Goal: Book appointment/travel/reservation

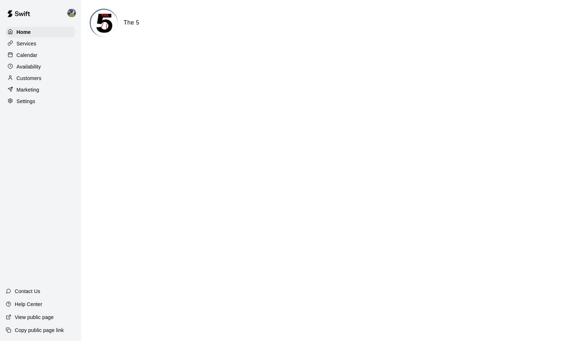
click at [54, 51] on div "Calendar" at bounding box center [40, 55] width 69 height 11
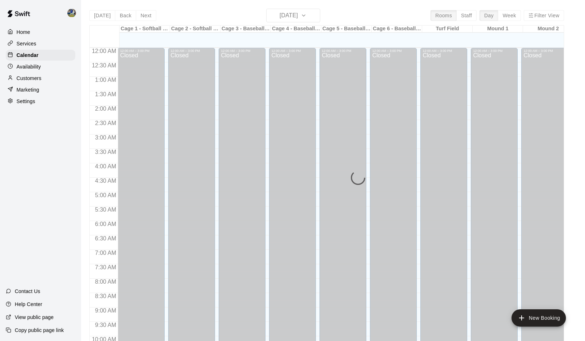
scroll to position [369, 0]
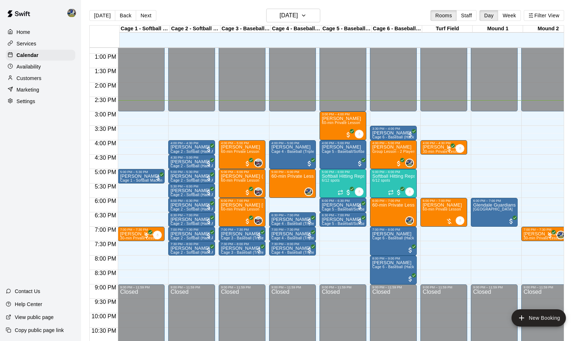
click at [310, 24] on div "[DATE] Back [DATE][DATE] Rooms Staff Day Week Filter View" at bounding box center [326, 17] width 475 height 17
click at [298, 19] on h6 "[DATE]" at bounding box center [288, 15] width 18 height 10
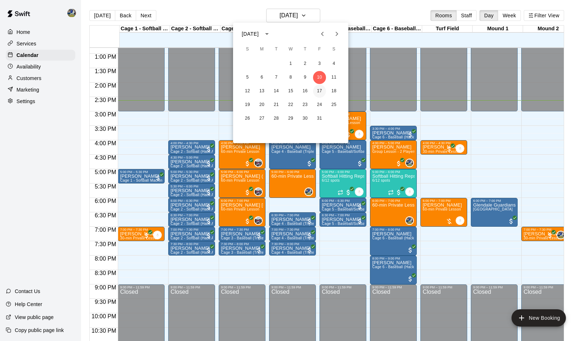
click at [318, 87] on button "17" at bounding box center [319, 91] width 13 height 13
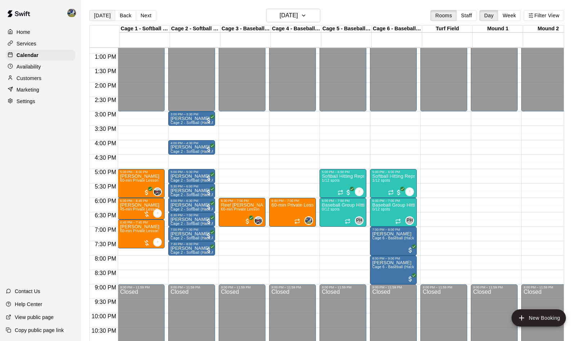
click at [102, 14] on button "[DATE]" at bounding box center [102, 15] width 26 height 11
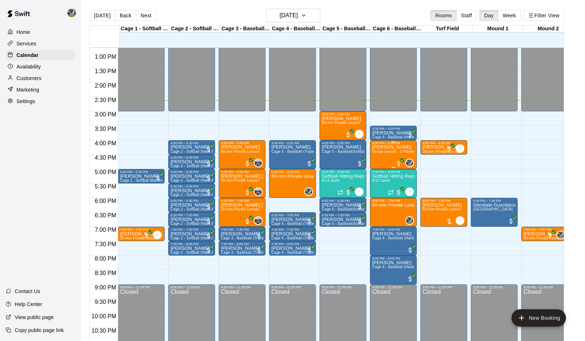
click at [390, 152] on span "Group Lesson - 2 Players" at bounding box center [394, 151] width 44 height 4
click at [382, 176] on img "edit" at bounding box center [381, 176] width 8 height 8
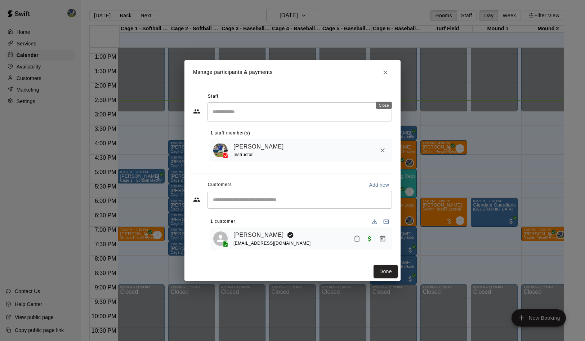
click at [383, 92] on div "Staff" at bounding box center [292, 97] width 199 height 12
click at [384, 71] on icon "Close" at bounding box center [385, 72] width 7 height 7
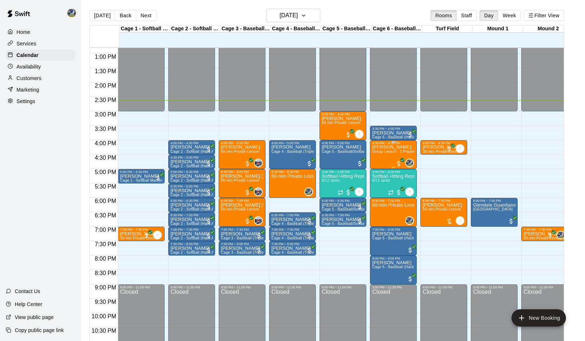
click at [388, 163] on div "[PERSON_NAME] Group Lesson - 2 Players" at bounding box center [393, 315] width 42 height 341
click at [381, 157] on icon "edit" at bounding box center [381, 154] width 6 height 6
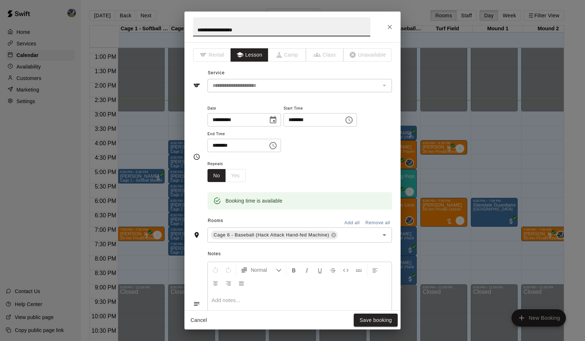
click at [233, 122] on input "**********" at bounding box center [234, 119] width 55 height 13
click at [257, 123] on input "**********" at bounding box center [234, 119] width 55 height 13
click at [277, 123] on icon "Choose date, selected date is Oct 10, 2025" at bounding box center [273, 120] width 9 height 9
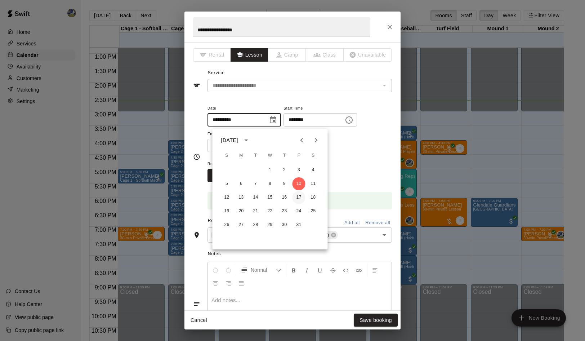
click at [296, 194] on button "17" at bounding box center [298, 197] width 13 height 13
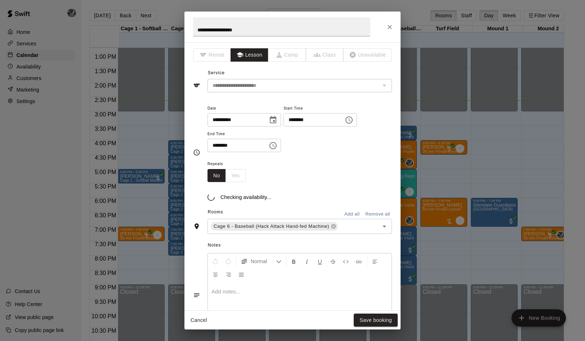
type input "**********"
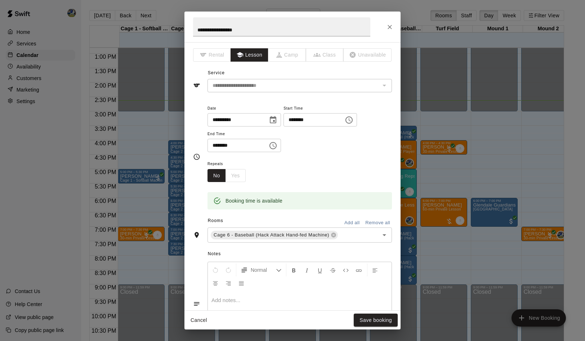
click at [304, 123] on input "********" at bounding box center [310, 119] width 55 height 13
type input "********"
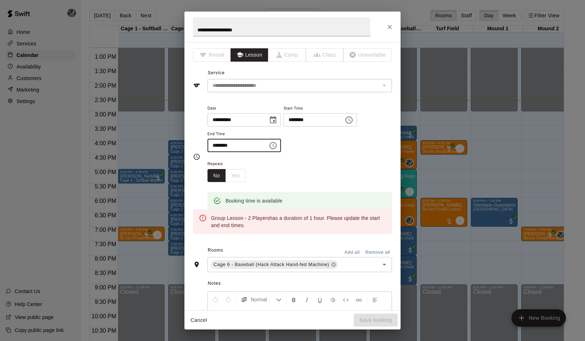
click at [218, 146] on input "********" at bounding box center [234, 145] width 55 height 13
type input "********"
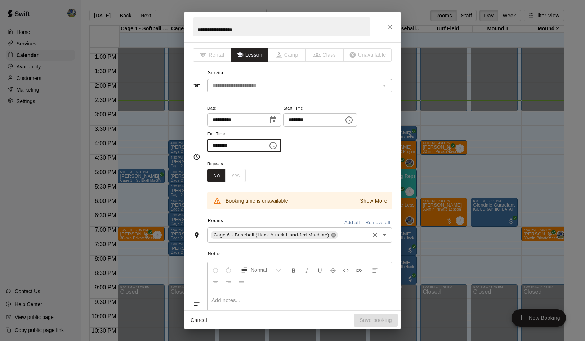
click at [336, 238] on icon at bounding box center [334, 235] width 6 height 6
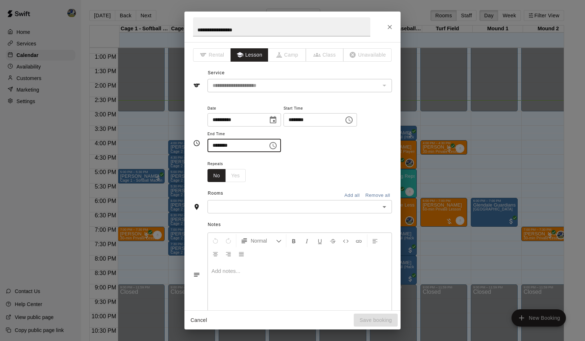
click at [280, 205] on div "​" at bounding box center [299, 206] width 184 height 13
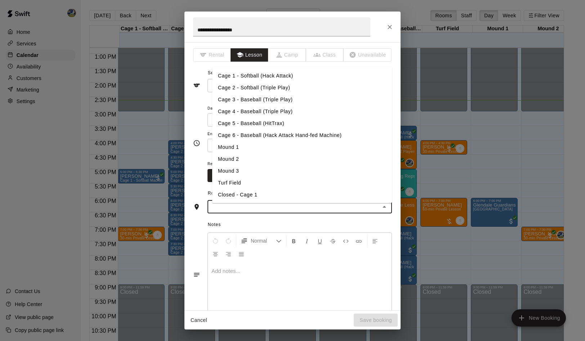
click at [300, 129] on li "Cage 5 - Baseball (HitTrax)" at bounding box center [302, 123] width 180 height 12
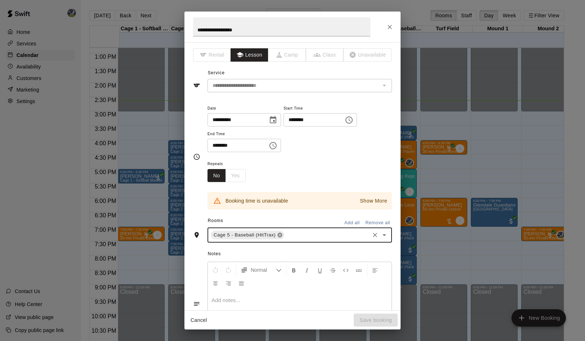
click at [283, 238] on icon at bounding box center [280, 235] width 6 height 6
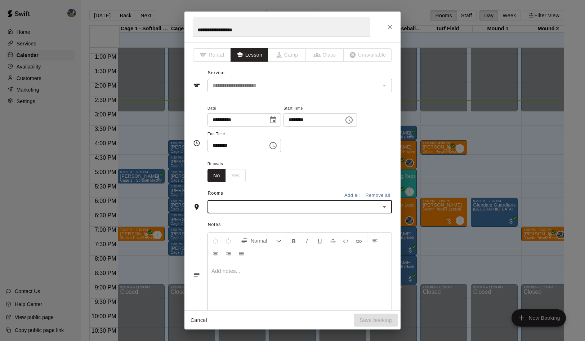
click at [305, 208] on div "​" at bounding box center [299, 206] width 184 height 13
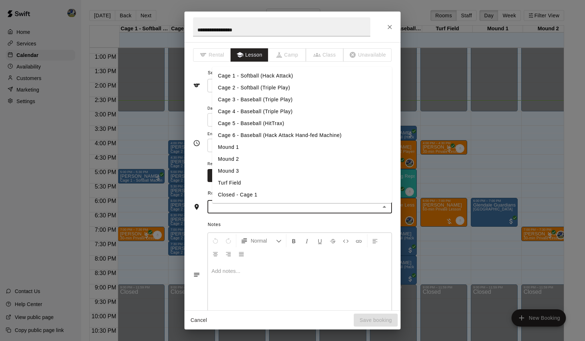
click at [292, 88] on li "Cage 2 - Softball (Triple Play)" at bounding box center [302, 88] width 180 height 12
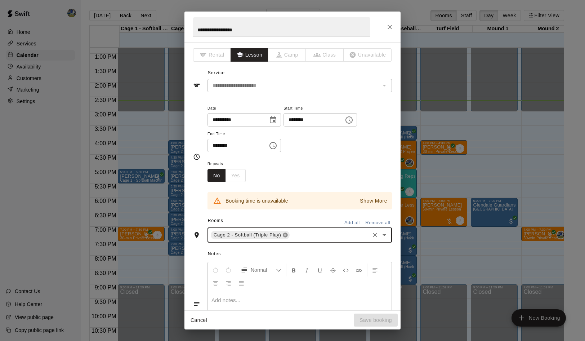
click at [288, 237] on icon at bounding box center [285, 235] width 5 height 5
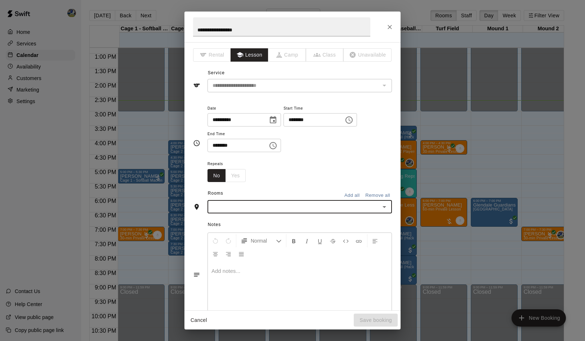
click at [311, 211] on input "text" at bounding box center [294, 206] width 168 height 9
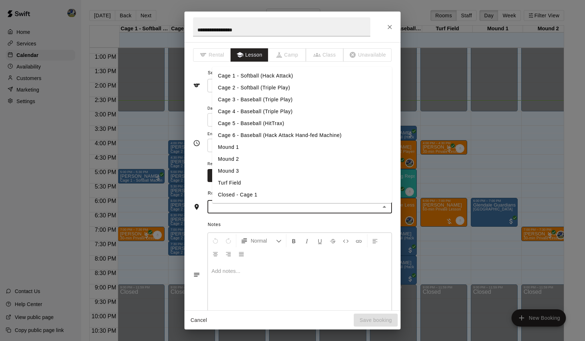
click at [294, 81] on li "Cage 1 - Softball (Hack Attack)" at bounding box center [302, 76] width 180 height 12
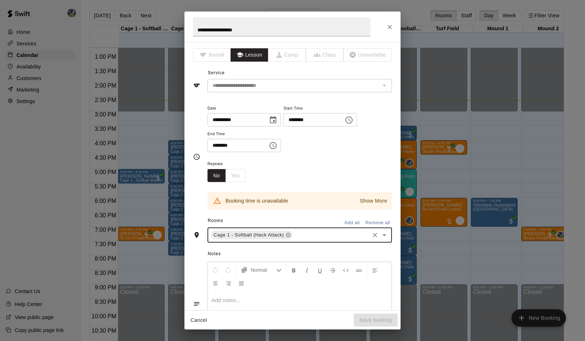
click at [374, 204] on p "Show More" at bounding box center [373, 201] width 27 height 8
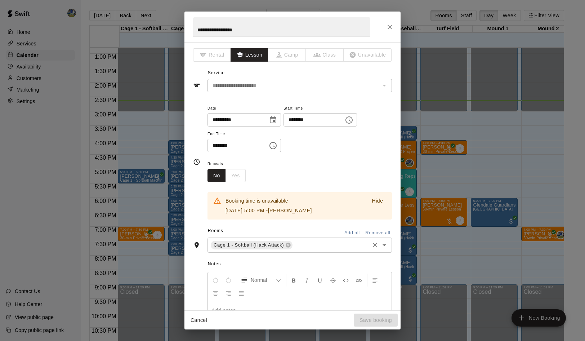
click at [313, 248] on input "text" at bounding box center [330, 244] width 75 height 9
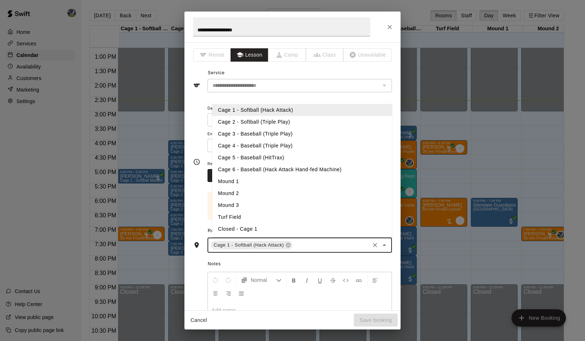
click at [280, 139] on li "Cage 3 - Baseball (Triple Play)" at bounding box center [302, 133] width 180 height 12
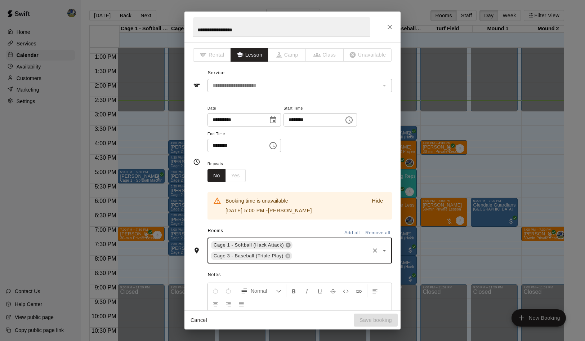
click at [290, 247] on icon at bounding box center [287, 245] width 5 height 5
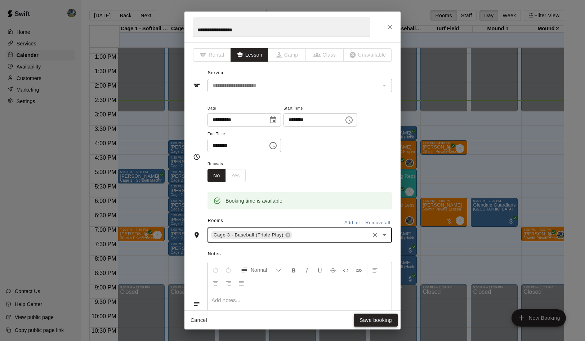
click at [385, 323] on button "Save booking" at bounding box center [376, 319] width 44 height 13
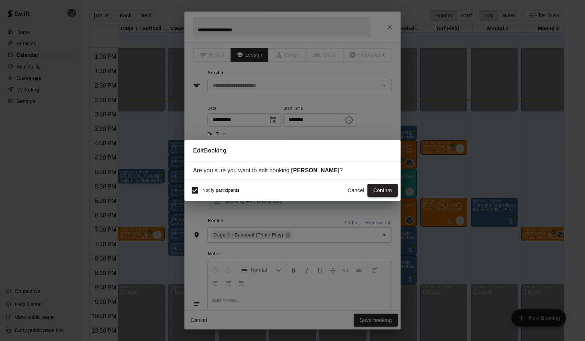
click at [372, 193] on button "Confirm" at bounding box center [382, 190] width 30 height 13
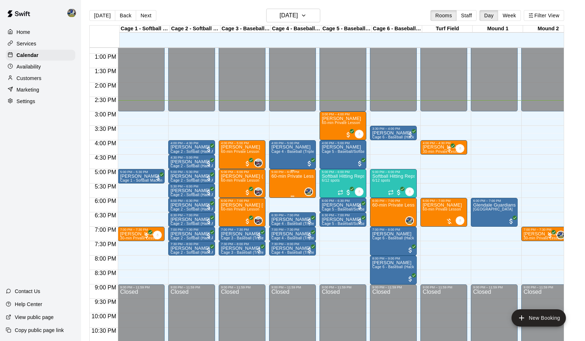
click at [300, 181] on div "60-min Private Lesson" at bounding box center [292, 344] width 42 height 341
click at [284, 221] on icon "delete" at bounding box center [280, 217] width 9 height 9
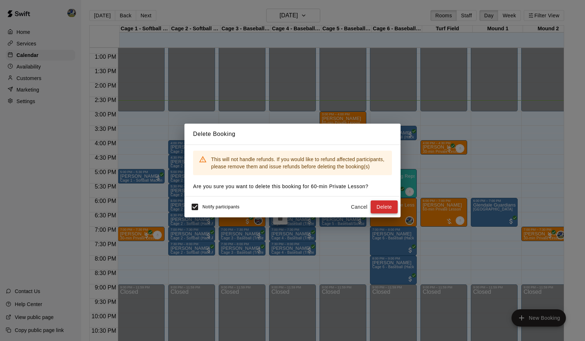
click at [379, 213] on button "Delete" at bounding box center [383, 206] width 27 height 13
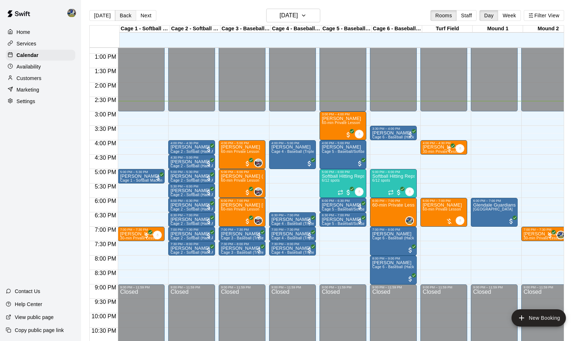
click at [125, 13] on button "Back" at bounding box center [125, 15] width 21 height 11
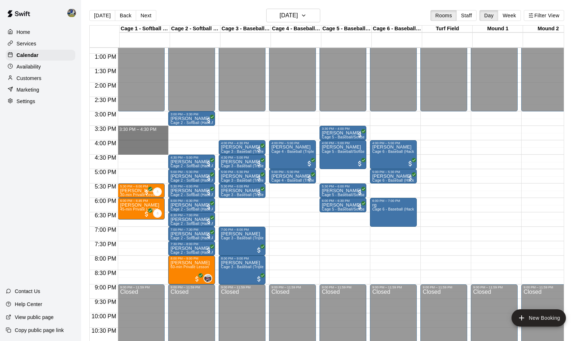
drag, startPoint x: 140, startPoint y: 130, endPoint x: 140, endPoint y: 152, distance: 22.3
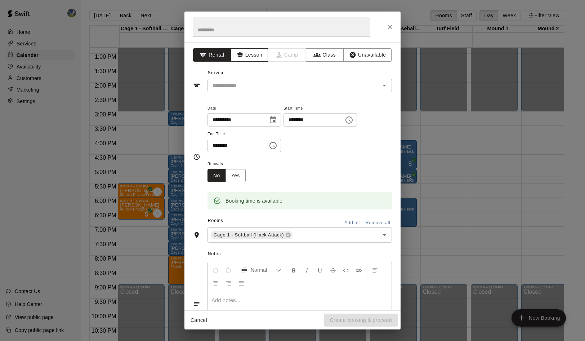
click at [256, 58] on button "Lesson" at bounding box center [249, 54] width 38 height 13
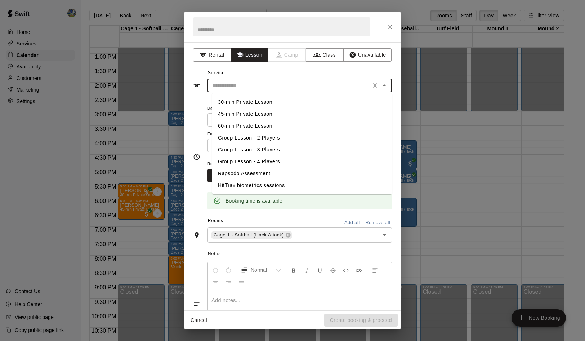
click at [256, 87] on input "text" at bounding box center [289, 85] width 159 height 9
click at [262, 125] on li "60-min Private Lesson" at bounding box center [302, 126] width 180 height 12
type input "**********"
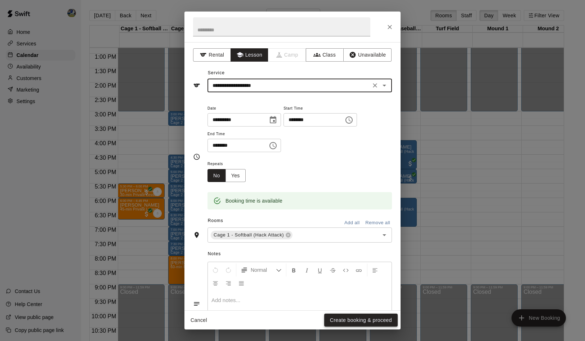
click at [339, 320] on button "Create booking & proceed" at bounding box center [360, 319] width 73 height 13
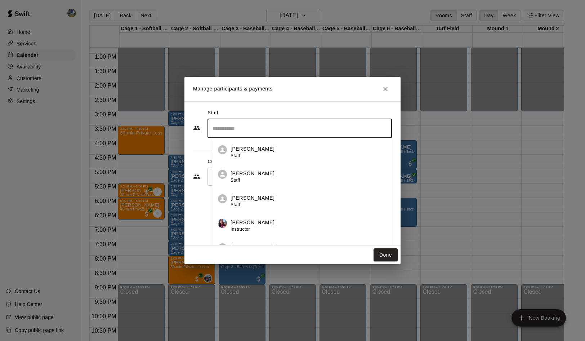
click at [285, 130] on input "Search staff" at bounding box center [300, 128] width 178 height 13
click at [274, 149] on div "[PERSON_NAME] Instructor" at bounding box center [308, 152] width 156 height 14
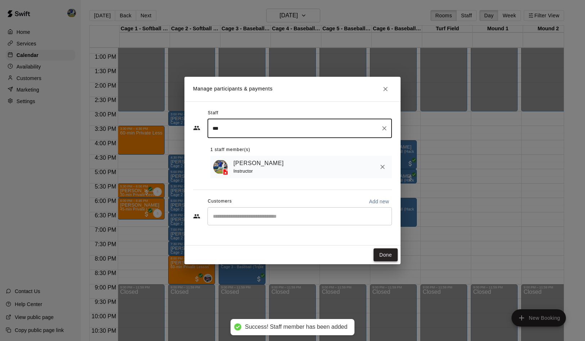
type input "***"
click at [389, 257] on button "Done" at bounding box center [385, 254] width 24 height 13
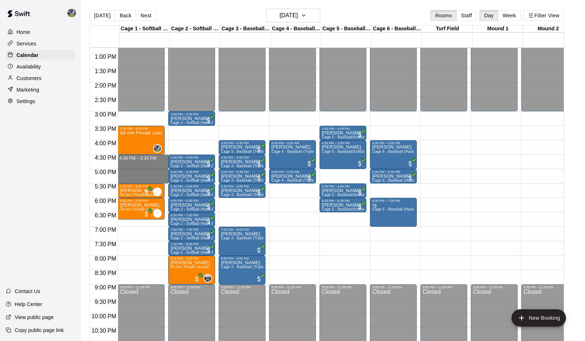
drag, startPoint x: 140, startPoint y: 158, endPoint x: 138, endPoint y: 179, distance: 21.4
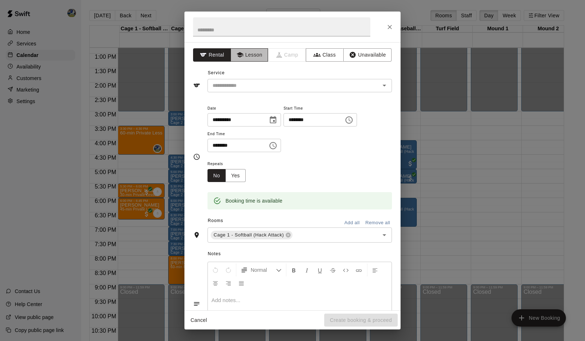
click at [248, 54] on button "Lesson" at bounding box center [249, 54] width 38 height 13
click at [248, 93] on div "**********" at bounding box center [292, 176] width 216 height 268
click at [271, 85] on input "text" at bounding box center [289, 85] width 159 height 9
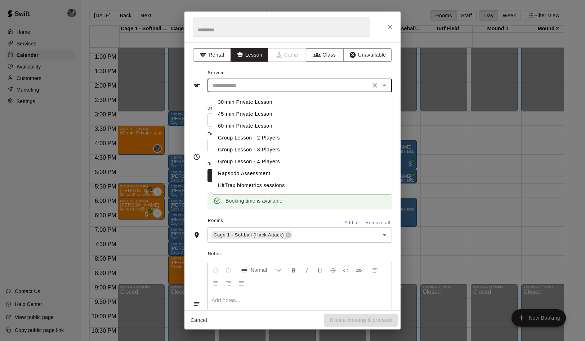
click at [267, 129] on li "60-min Private Lesson" at bounding box center [302, 126] width 180 height 12
type input "**********"
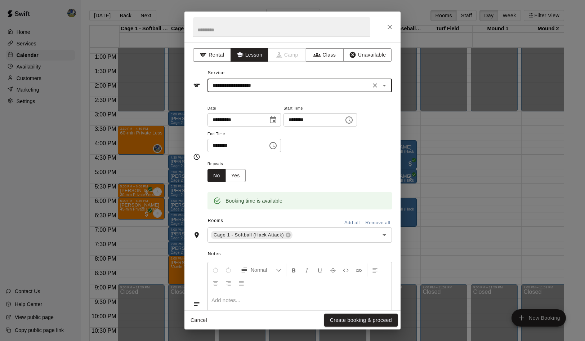
click at [269, 301] on div at bounding box center [300, 318] width 184 height 54
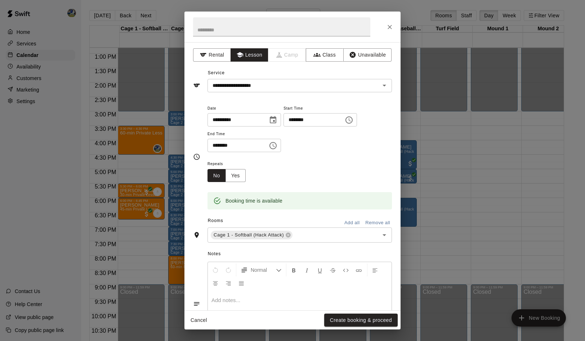
scroll to position [1, 0]
drag, startPoint x: 271, startPoint y: 301, endPoint x: 331, endPoint y: 320, distance: 62.6
click at [331, 320] on button "Create booking & proceed" at bounding box center [360, 319] width 73 height 13
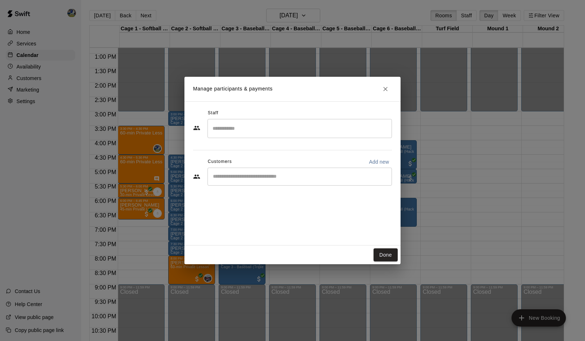
drag, startPoint x: 331, startPoint y: 320, endPoint x: 304, endPoint y: 131, distance: 190.6
click at [304, 131] on input "Search staff" at bounding box center [300, 128] width 178 height 13
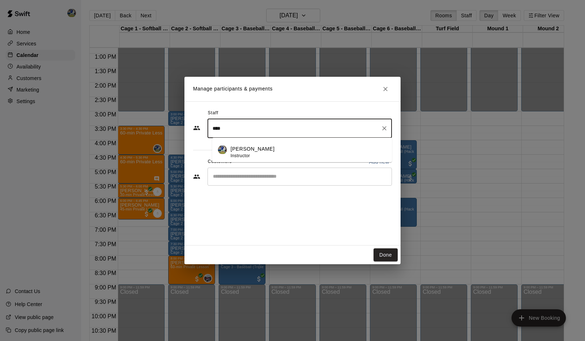
type input "****"
click at [288, 166] on div "Customers Add new" at bounding box center [292, 162] width 199 height 12
click at [314, 130] on input "****" at bounding box center [294, 128] width 167 height 13
click at [300, 156] on div "[PERSON_NAME] Instructor" at bounding box center [308, 152] width 156 height 14
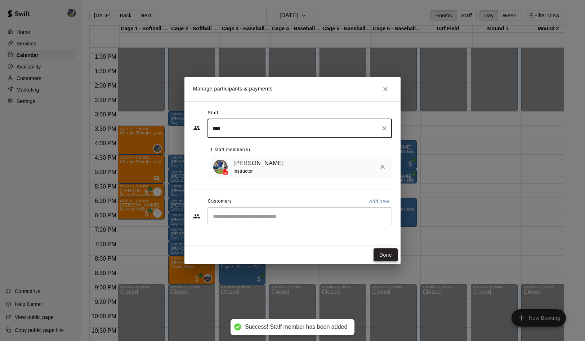
click at [387, 260] on button "Done" at bounding box center [385, 254] width 24 height 13
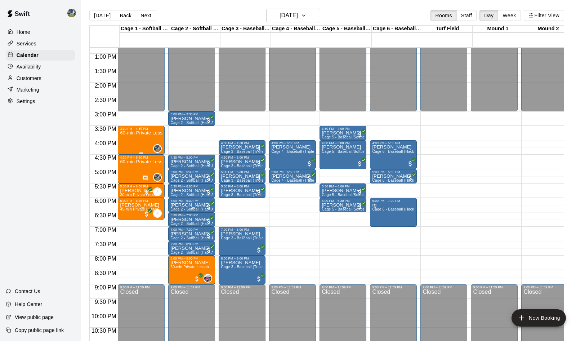
click at [133, 133] on p "60-min Private Lesson" at bounding box center [141, 133] width 42 height 0
click at [129, 156] on button "edit" at bounding box center [129, 159] width 14 height 14
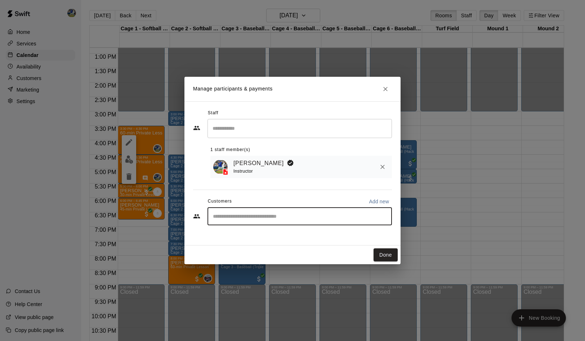
click at [237, 216] on input "Start typing to search customers..." at bounding box center [300, 215] width 178 height 7
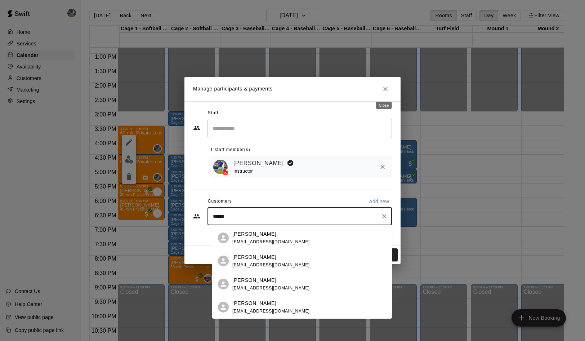
type input "******"
click at [385, 91] on icon "Close" at bounding box center [385, 88] width 7 height 7
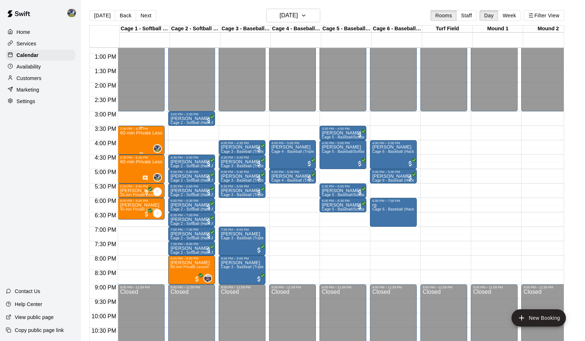
click at [127, 130] on div "3:30 PM – 4:30 PM" at bounding box center [141, 129] width 42 height 4
click at [131, 141] on button "edit" at bounding box center [129, 134] width 14 height 14
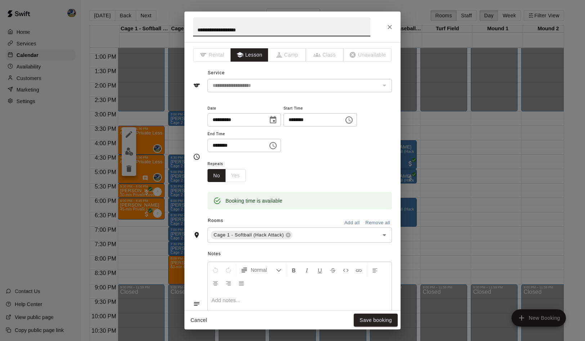
scroll to position [30, 0]
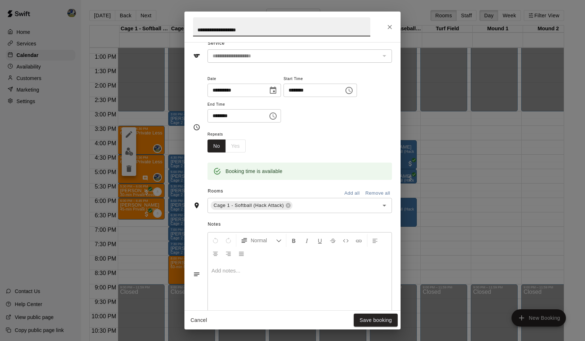
click at [315, 283] on div at bounding box center [300, 288] width 184 height 54
click at [376, 324] on button "Save booking" at bounding box center [376, 319] width 44 height 13
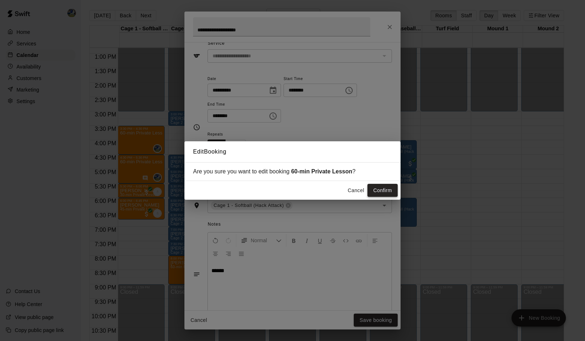
click at [386, 192] on button "Confirm" at bounding box center [382, 190] width 30 height 13
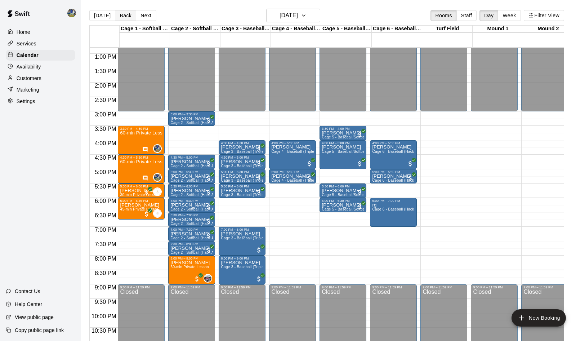
click at [127, 15] on button "Back" at bounding box center [125, 15] width 21 height 11
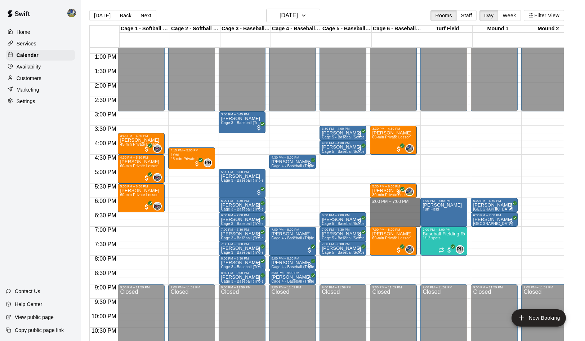
drag, startPoint x: 389, startPoint y: 202, endPoint x: 389, endPoint y: 220, distance: 18.0
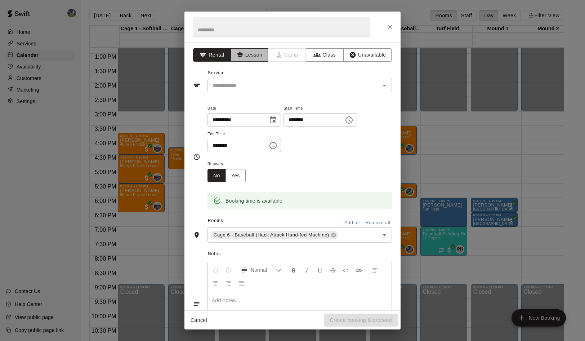
click at [267, 58] on button "Lesson" at bounding box center [249, 54] width 38 height 13
click at [266, 86] on input "text" at bounding box center [289, 85] width 159 height 9
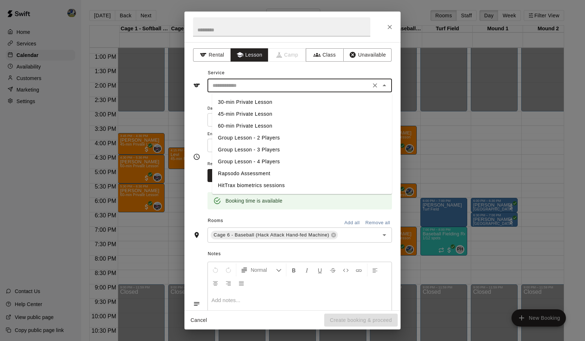
click at [251, 121] on li "60-min Private Lesson" at bounding box center [302, 126] width 180 height 12
type input "**********"
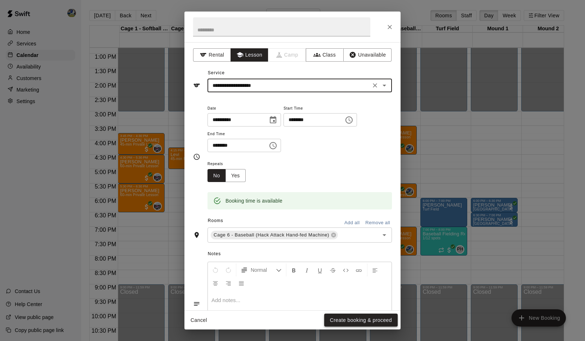
click at [358, 315] on button "Create booking & proceed" at bounding box center [360, 319] width 73 height 13
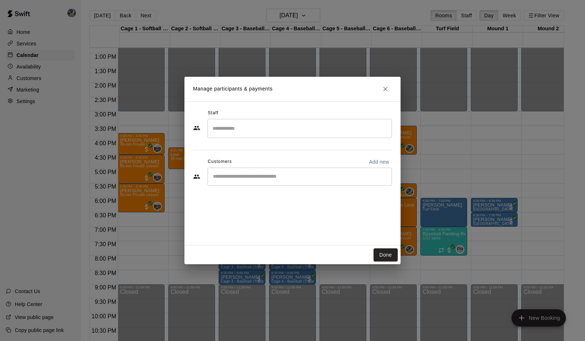
click at [379, 93] on button "Close" at bounding box center [385, 88] width 13 height 13
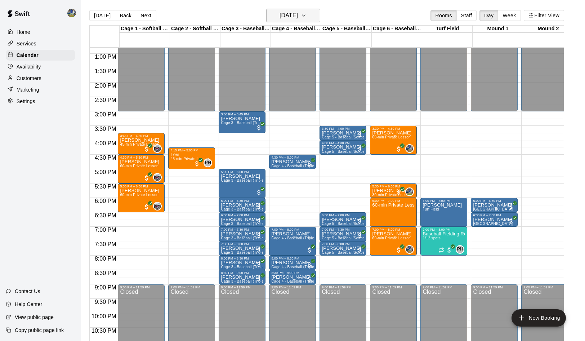
click at [279, 12] on h6 "[DATE]" at bounding box center [288, 15] width 18 height 10
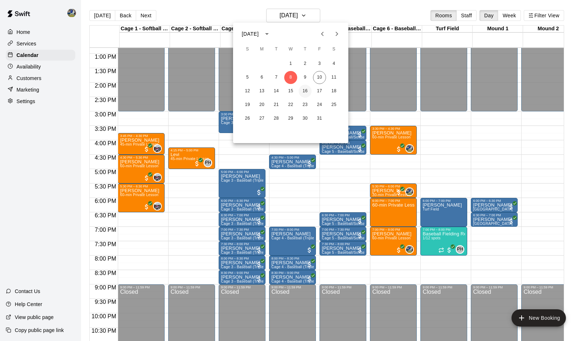
click at [304, 87] on button "16" at bounding box center [304, 91] width 13 height 13
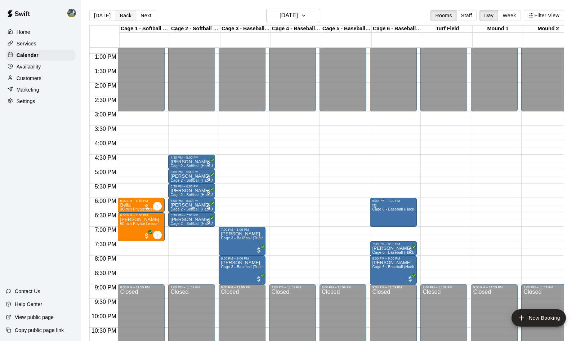
click at [122, 12] on button "Back" at bounding box center [125, 15] width 21 height 11
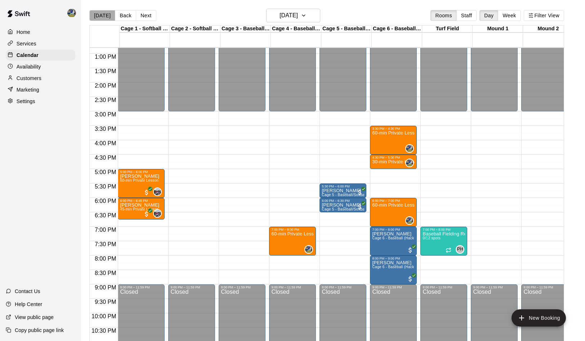
click at [102, 15] on button "[DATE]" at bounding box center [102, 15] width 26 height 11
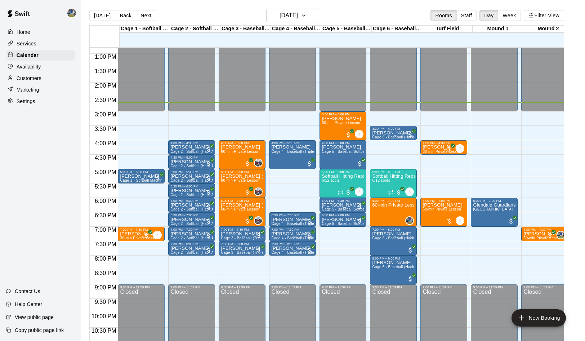
click at [120, 9] on div "[DATE] Back [DATE][DATE] Rooms Staff Day Week Filter View" at bounding box center [326, 17] width 475 height 17
click at [125, 17] on button "Back" at bounding box center [125, 15] width 21 height 11
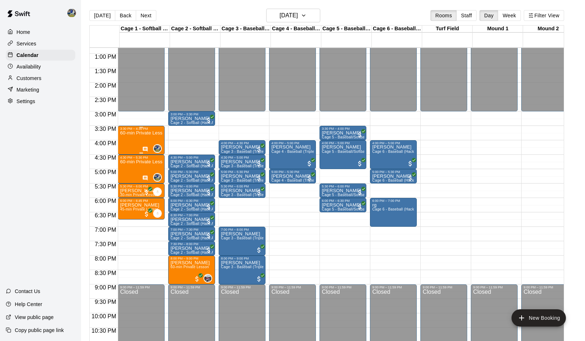
click at [144, 133] on p "60-min Private Lesson" at bounding box center [141, 133] width 42 height 0
click at [133, 146] on icon "edit" at bounding box center [129, 142] width 9 height 9
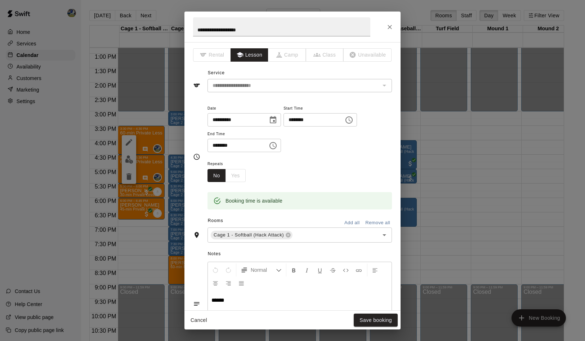
click at [229, 123] on input "**********" at bounding box center [234, 119] width 55 height 13
click at [276, 118] on icon "Choose date, selected date is Oct 9, 2025" at bounding box center [273, 119] width 6 height 7
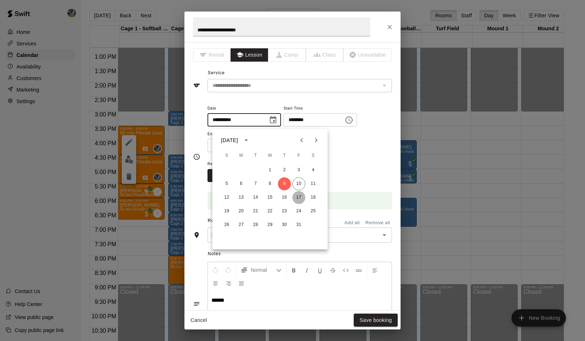
click at [298, 195] on button "17" at bounding box center [298, 197] width 13 height 13
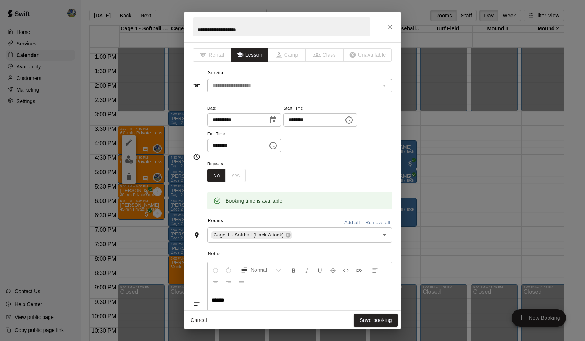
click at [277, 124] on icon "Choose date, selected date is Oct 17, 2025" at bounding box center [273, 120] width 9 height 9
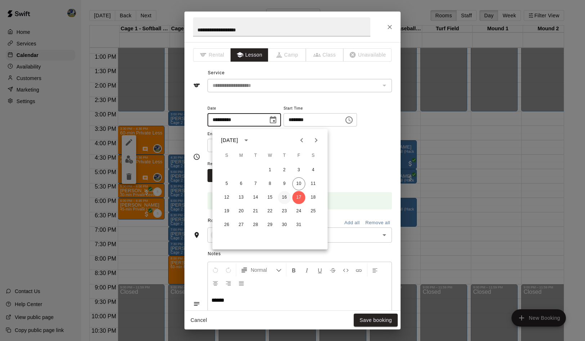
click at [283, 194] on button "16" at bounding box center [284, 197] width 13 height 13
type input "**********"
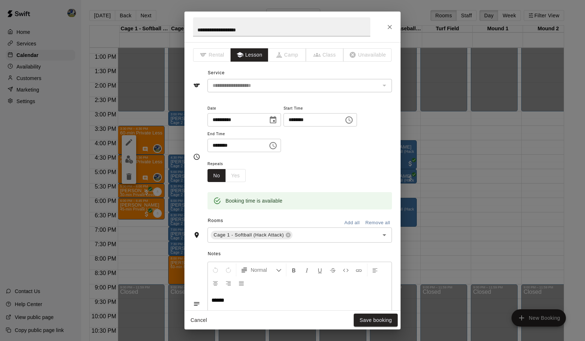
click at [311, 251] on div "Notes Normal ******" at bounding box center [292, 297] width 199 height 111
click at [334, 239] on input "text" at bounding box center [330, 234] width 75 height 9
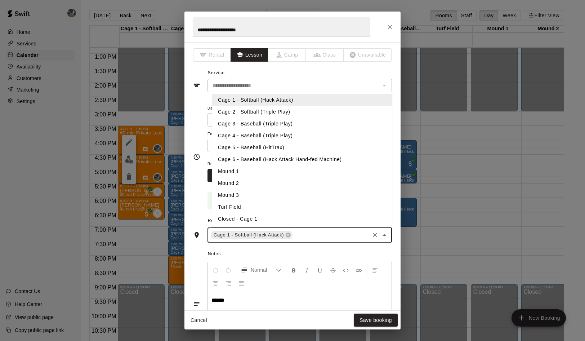
click at [262, 165] on li "Cage 6 - Baseball (Hack Attack Hand-fed Machine)" at bounding box center [302, 159] width 180 height 12
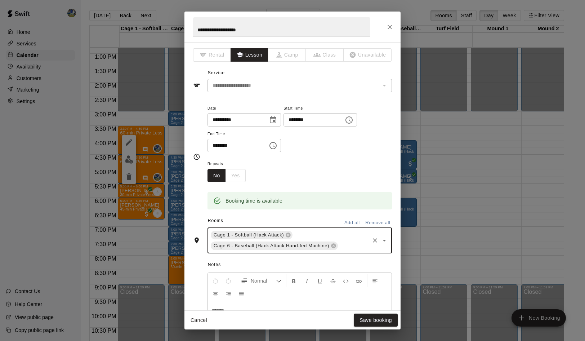
click at [295, 237] on div "Cage 1 - Softball (Hack Attack) Cage 6 - Baseball (Hack Attack Hand-fed Machine…" at bounding box center [299, 240] width 184 height 26
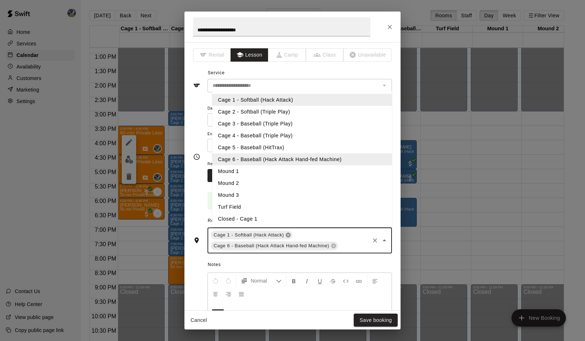
click at [290, 237] on icon at bounding box center [287, 235] width 5 height 5
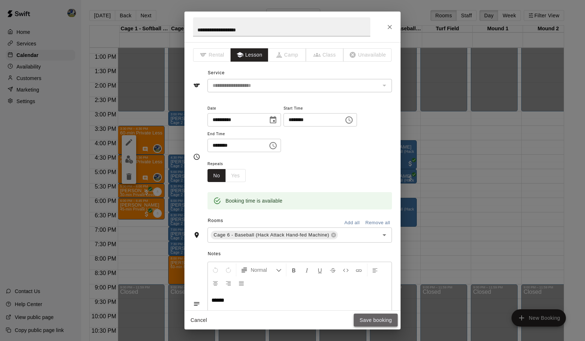
click at [385, 323] on button "Save booking" at bounding box center [376, 319] width 44 height 13
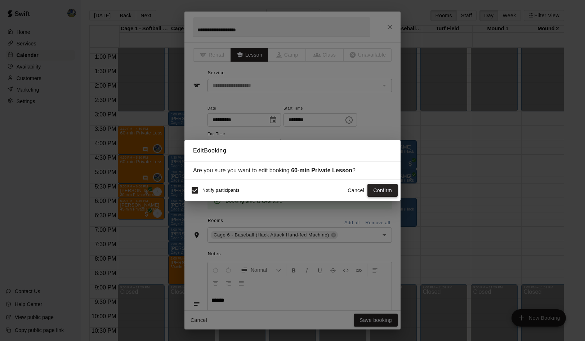
click at [387, 192] on button "Confirm" at bounding box center [382, 190] width 30 height 13
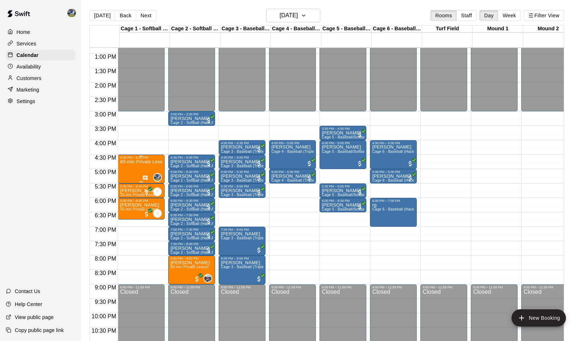
click at [146, 162] on p "60-min Private Lesson" at bounding box center [141, 162] width 42 height 0
click at [130, 171] on icon "edit" at bounding box center [129, 171] width 6 height 6
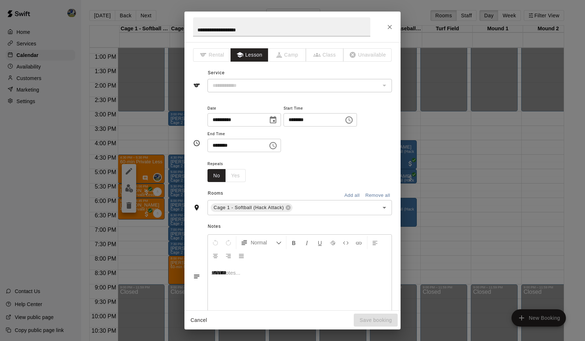
type input "**********"
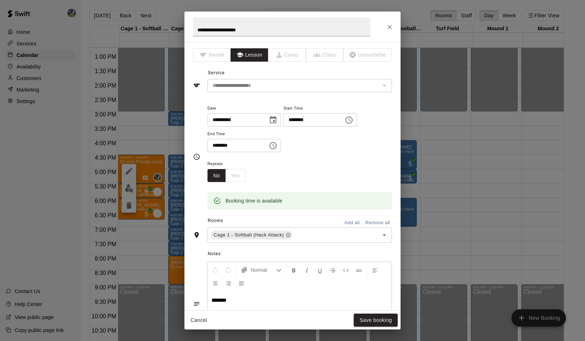
click at [276, 120] on icon "Choose date, selected date is Oct 9, 2025" at bounding box center [273, 119] width 6 height 7
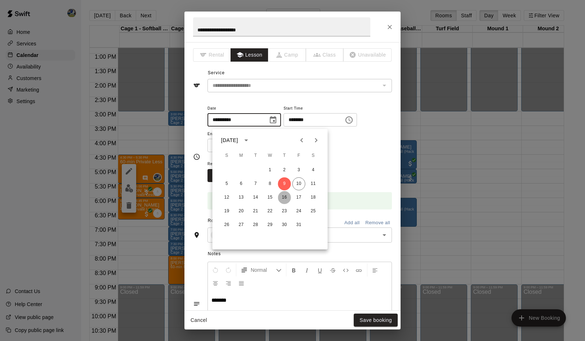
click at [287, 196] on button "16" at bounding box center [284, 197] width 13 height 13
type input "**********"
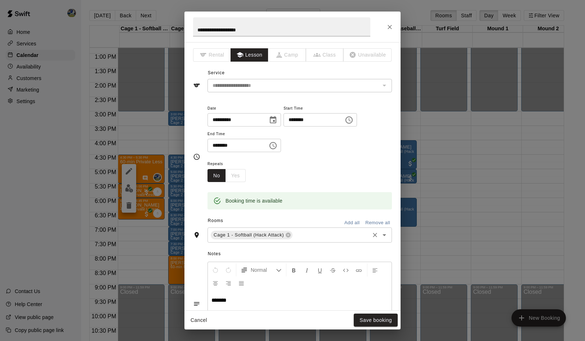
click at [323, 239] on input "text" at bounding box center [330, 234] width 75 height 9
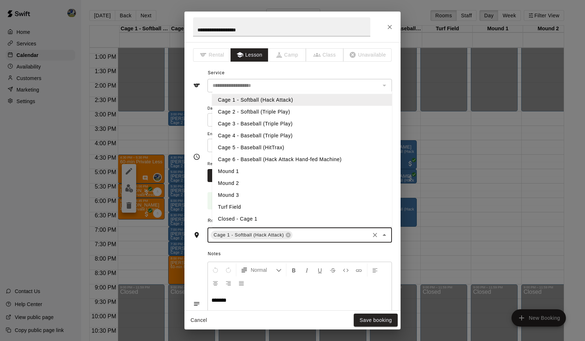
click at [287, 153] on li "Cage 5 - Baseball (HitTrax)" at bounding box center [302, 147] width 180 height 12
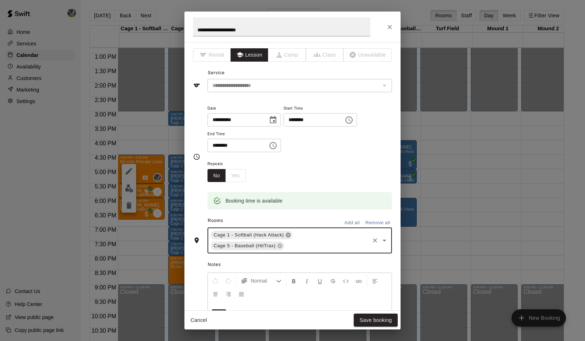
click at [290, 237] on icon at bounding box center [287, 235] width 5 height 5
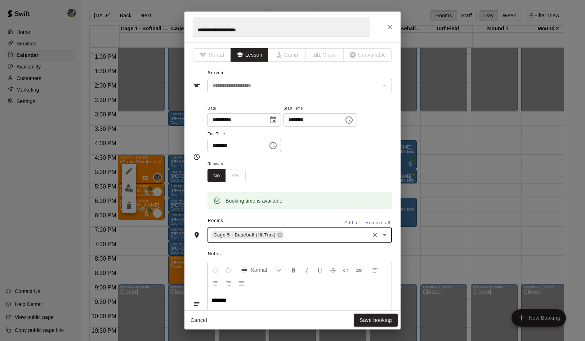
click at [303, 227] on div "Rooms Add all Remove all" at bounding box center [292, 221] width 199 height 12
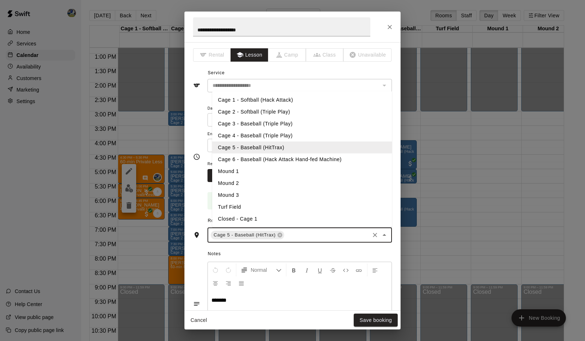
click at [303, 239] on input "text" at bounding box center [326, 234] width 83 height 9
click at [308, 165] on li "Cage 6 - Baseball (Hack Attack Hand-fed Machine)" at bounding box center [302, 159] width 180 height 12
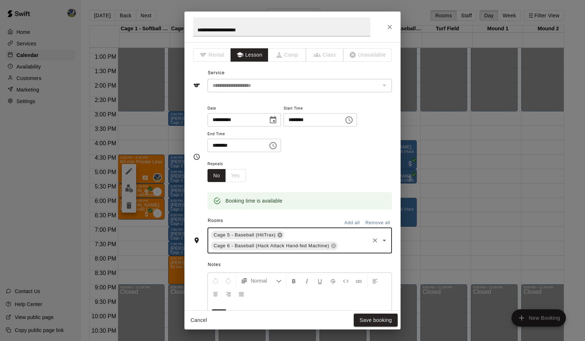
click at [282, 237] on icon at bounding box center [279, 235] width 5 height 5
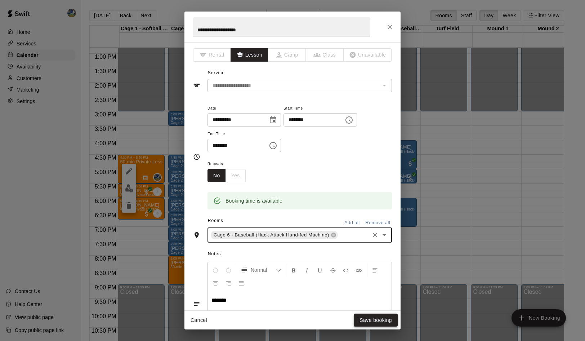
click at [379, 324] on button "Save booking" at bounding box center [376, 319] width 44 height 13
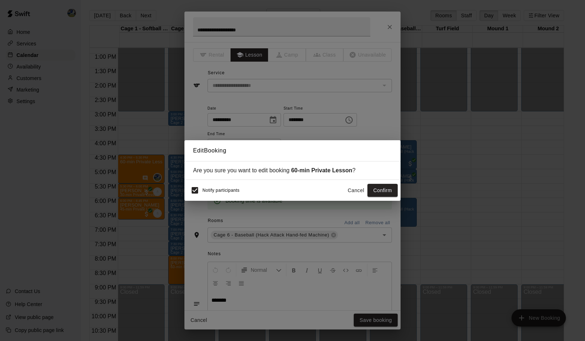
click at [370, 201] on div "Notify participants Cancel Confirm" at bounding box center [292, 190] width 216 height 21
click at [380, 194] on button "Confirm" at bounding box center [382, 190] width 30 height 13
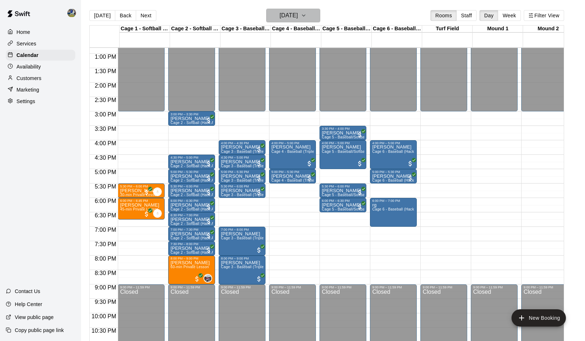
click at [306, 19] on icon "button" at bounding box center [304, 15] width 6 height 9
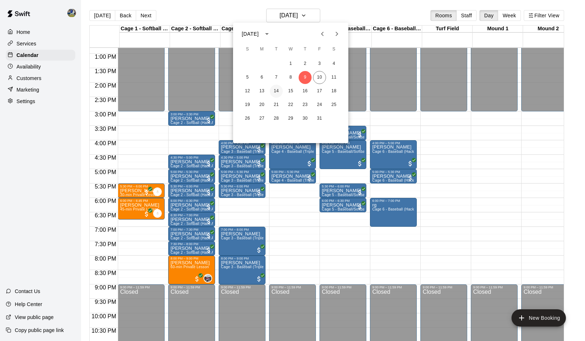
click at [282, 89] on button "14" at bounding box center [276, 91] width 13 height 13
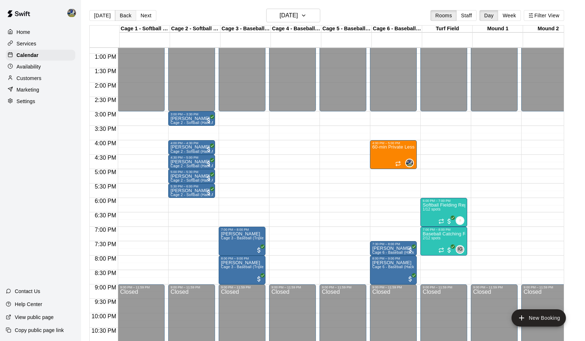
click at [129, 12] on button "Back" at bounding box center [125, 15] width 21 height 11
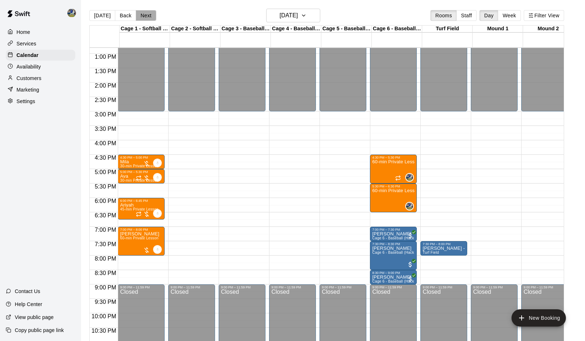
click at [154, 13] on button "Next" at bounding box center [146, 15] width 20 height 11
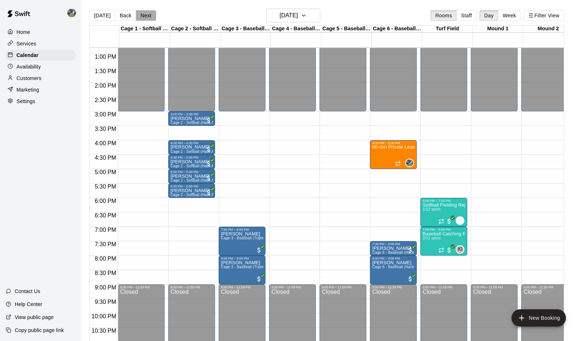
click at [154, 13] on button "Next" at bounding box center [146, 15] width 20 height 11
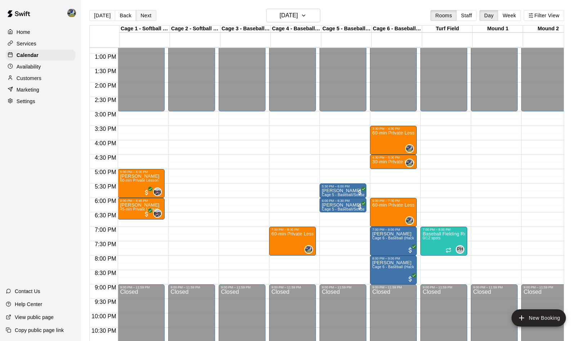
click at [147, 13] on button "Next" at bounding box center [146, 15] width 20 height 11
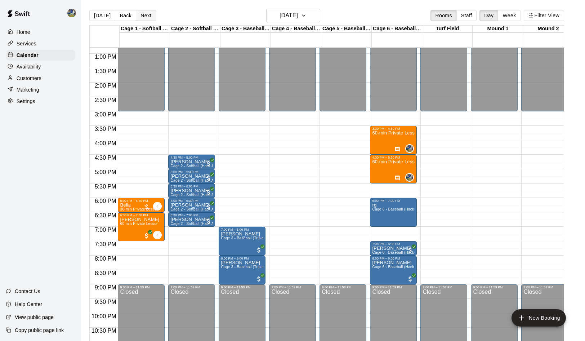
click at [147, 13] on button "Next" at bounding box center [146, 15] width 20 height 11
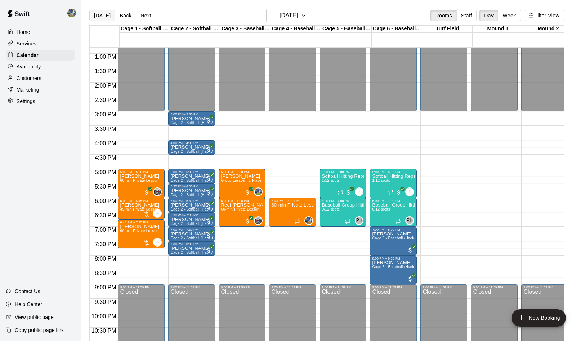
click at [101, 17] on button "[DATE]" at bounding box center [102, 15] width 26 height 11
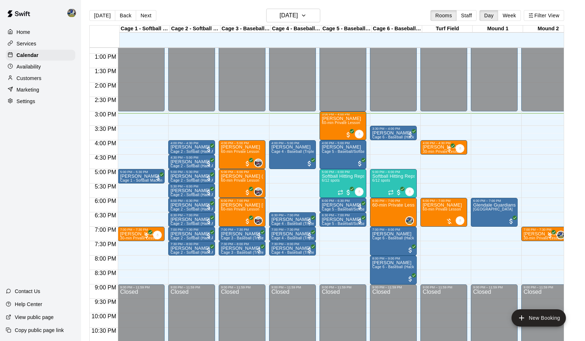
scroll to position [0, 8]
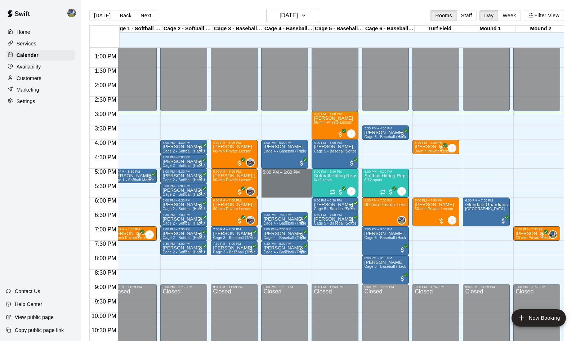
drag, startPoint x: 292, startPoint y: 171, endPoint x: 291, endPoint y: 194, distance: 23.1
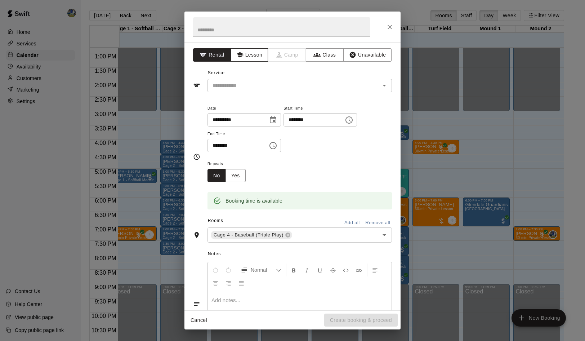
click at [258, 60] on button "Lesson" at bounding box center [249, 54] width 38 height 13
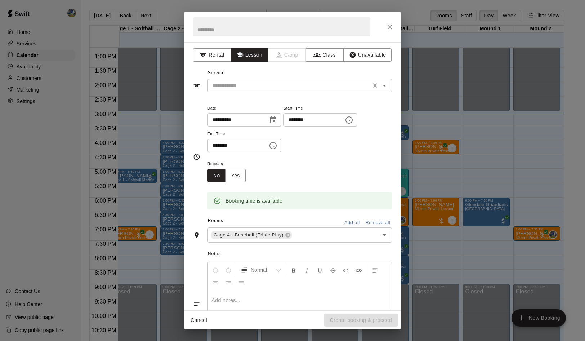
click at [261, 85] on input "text" at bounding box center [289, 85] width 159 height 9
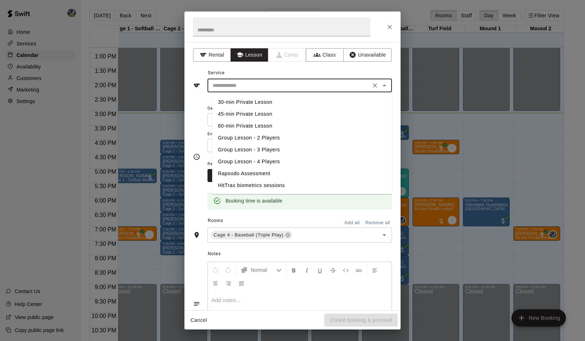
click at [248, 124] on li "60-min Private Lesson" at bounding box center [302, 126] width 180 height 12
type input "**********"
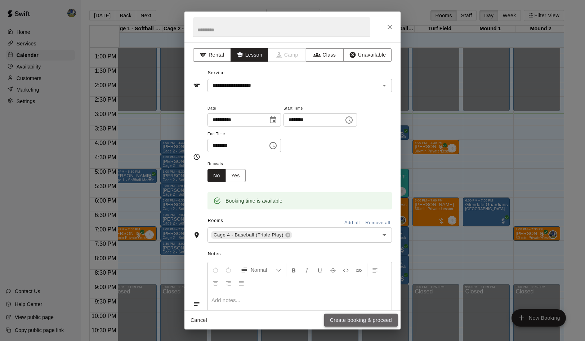
click at [379, 317] on button "Create booking & proceed" at bounding box center [360, 319] width 73 height 13
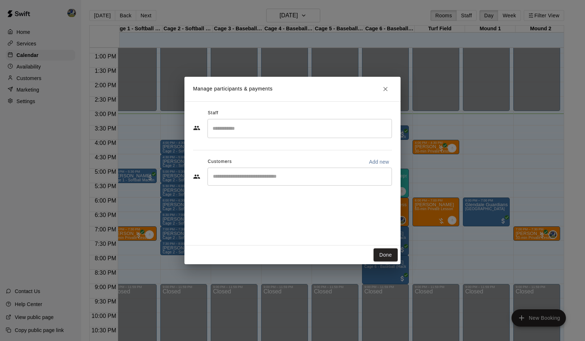
click at [300, 129] on input "Search staff" at bounding box center [300, 128] width 178 height 13
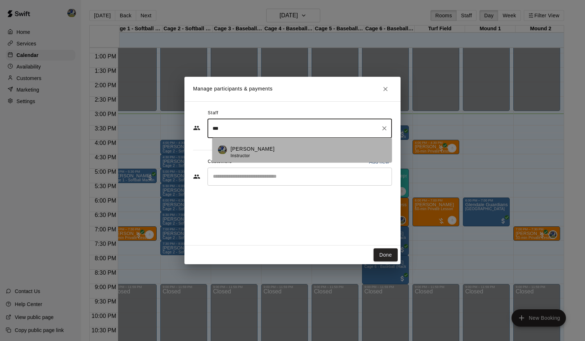
click at [268, 148] on div "[PERSON_NAME] Instructor" at bounding box center [308, 152] width 156 height 14
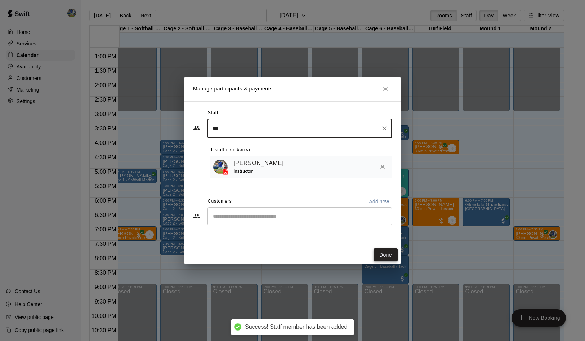
type input "***"
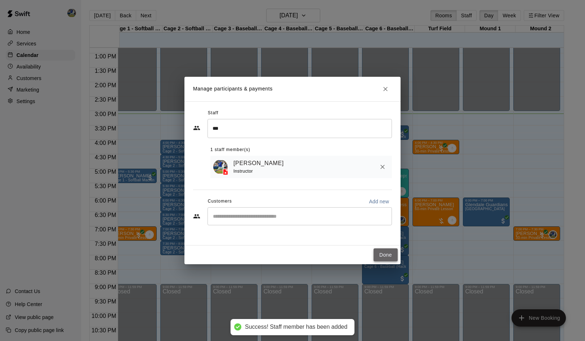
click at [382, 258] on button "Done" at bounding box center [385, 254] width 24 height 13
